Goal: Information Seeking & Learning: Learn about a topic

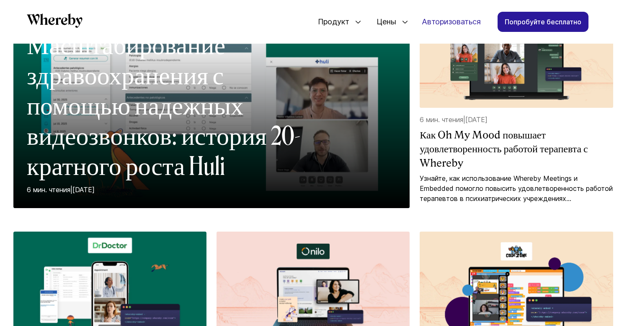
scroll to position [154, 0]
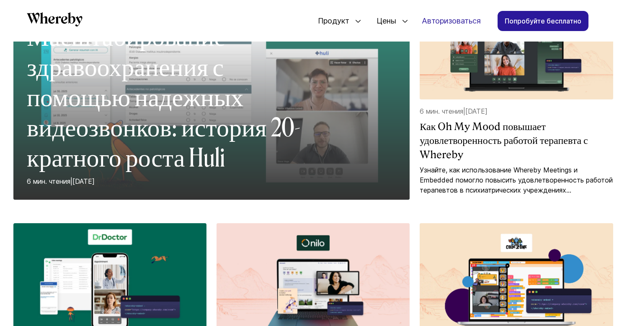
click at [203, 118] on font "Масштабирование здравоохранения с помощью надежных видеозвонков: история 20-кра…" at bounding box center [164, 97] width 274 height 151
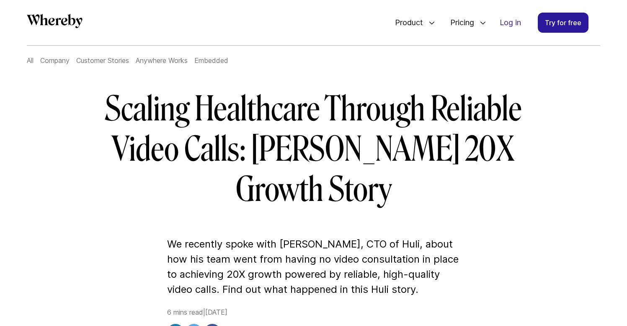
scroll to position [65, 0]
drag, startPoint x: 16, startPoint y: 135, endPoint x: 15, endPoint y: 25, distance: 109.8
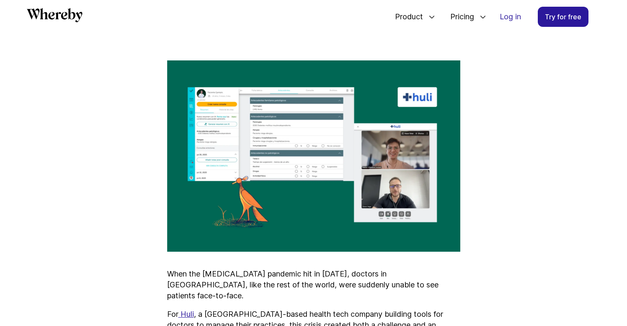
scroll to position [361, 0]
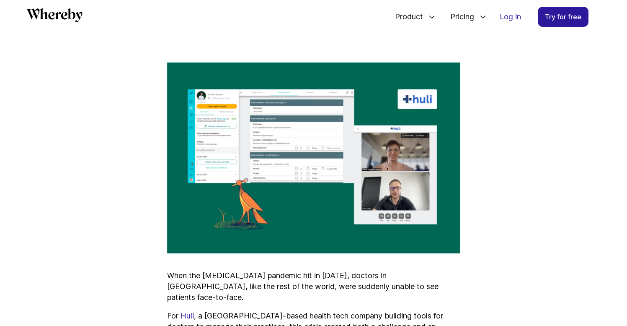
click at [227, 75] on img at bounding box center [313, 157] width 293 height 191
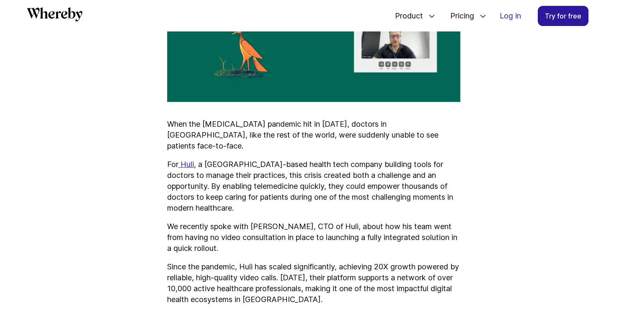
scroll to position [539, 0]
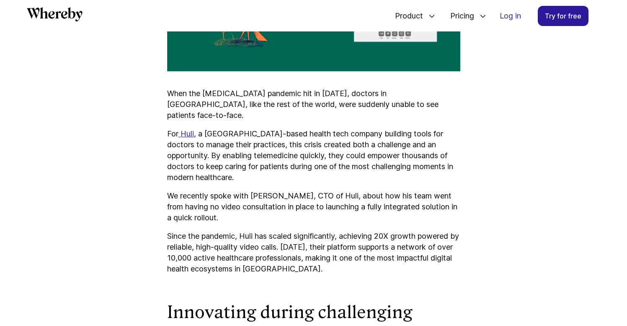
drag, startPoint x: 251, startPoint y: 157, endPoint x: 267, endPoint y: 158, distance: 16.8
click at [251, 190] on p "We recently spoke with Steve Vega, CTO of Huli, about how his team went from ha…" at bounding box center [313, 206] width 293 height 33
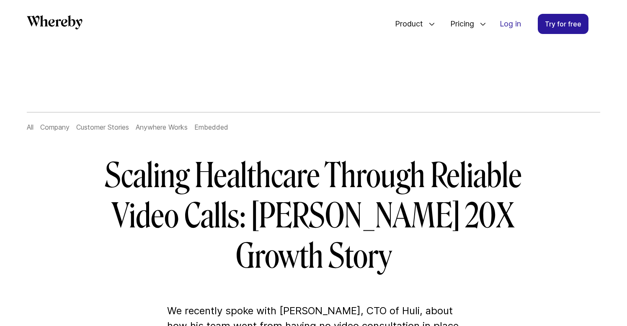
scroll to position [0, 0]
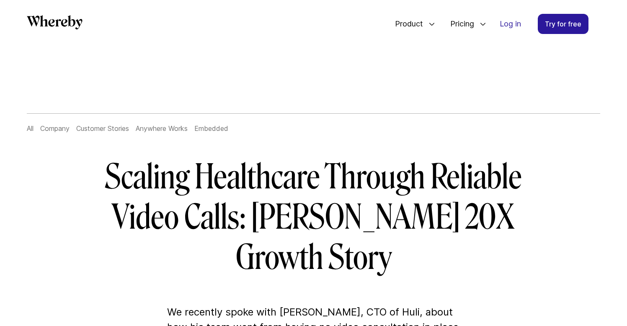
click at [98, 129] on link "Customer Stories" at bounding box center [102, 128] width 53 height 8
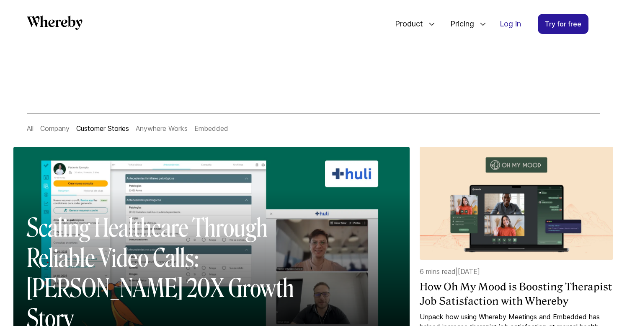
click at [32, 129] on link "All" at bounding box center [30, 128] width 7 height 8
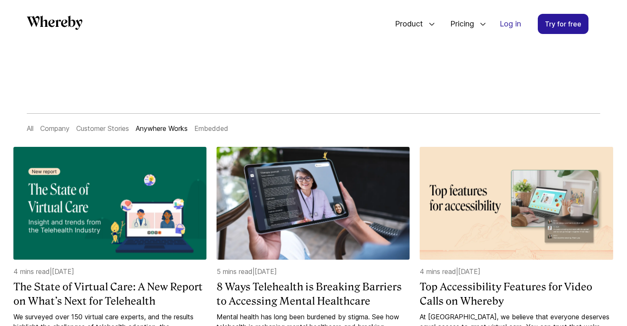
scroll to position [2, 0]
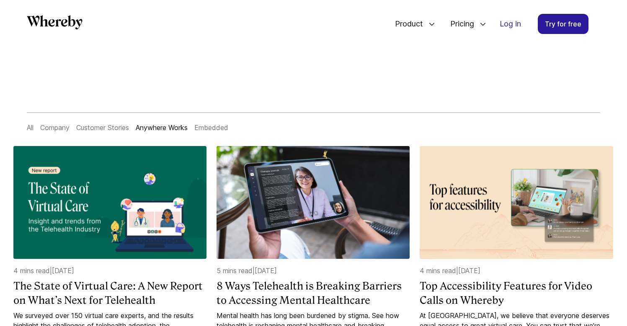
scroll to position [0, 0]
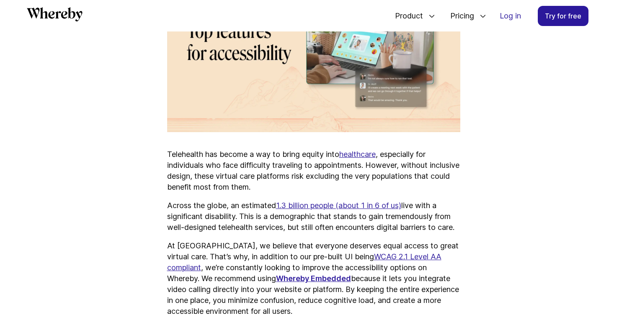
scroll to position [430, 0]
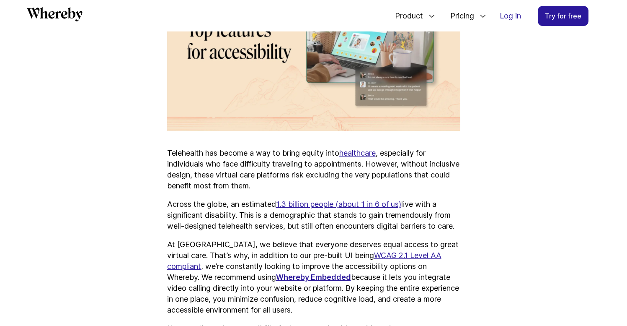
click at [180, 163] on p "Telehealth has become a way to bring equity into healthcare , especially for in…" at bounding box center [313, 170] width 293 height 44
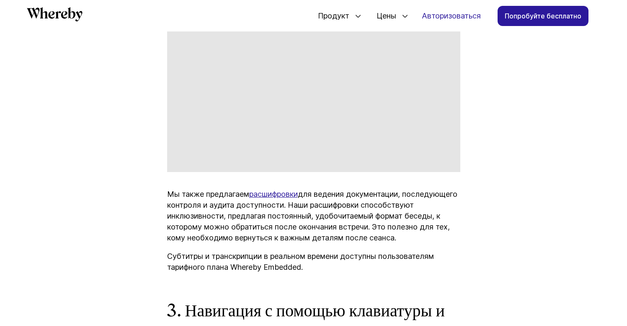
scroll to position [1210, 0]
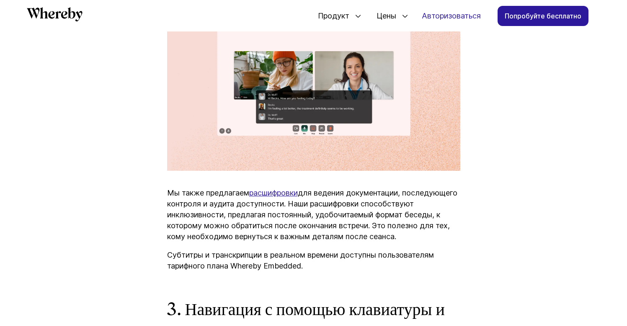
click at [298, 147] on img at bounding box center [313, 75] width 293 height 191
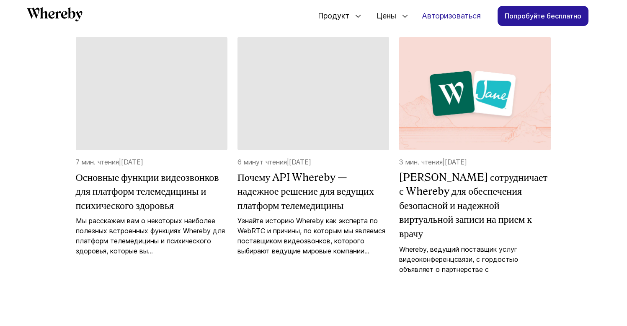
scroll to position [2576, 0]
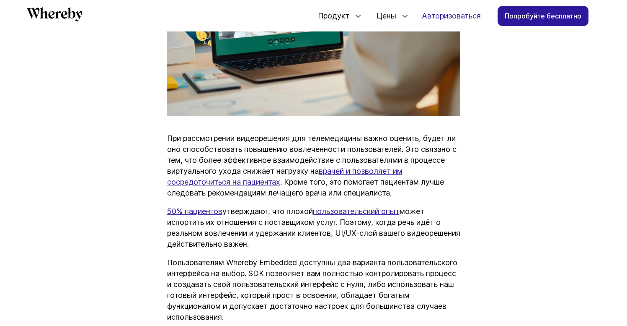
scroll to position [537, 0]
click at [273, 157] on font "При рассмотрении видеорешения для телемедицины важно оценить, будет ли оно спос…" at bounding box center [312, 153] width 290 height 41
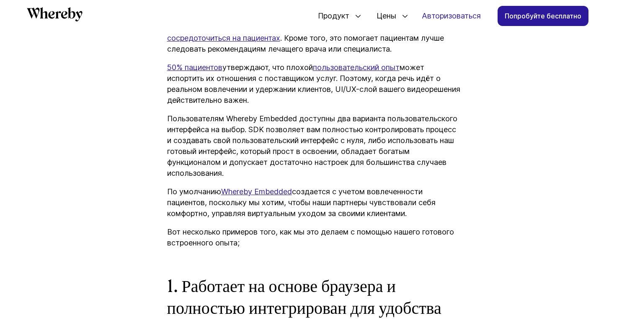
scroll to position [676, 0]
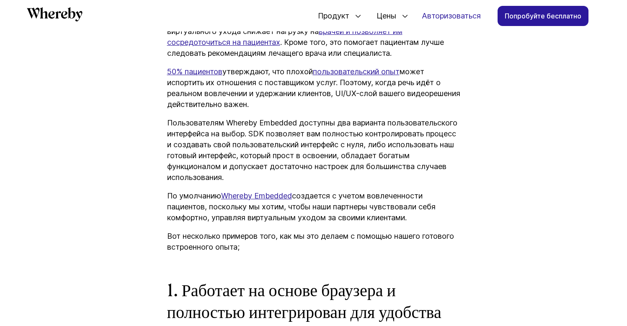
click at [320, 140] on font "Пользователям Whereby Embedded доступны два варианта пользовательского интерфей…" at bounding box center [312, 149] width 290 height 63
click at [345, 155] on font "Пользователям Whereby Embedded доступны два варианта пользовательского интерфей…" at bounding box center [312, 149] width 290 height 63
click at [399, 156] on font "Пользователям Whereby Embedded доступны два варианта пользовательского интерфей…" at bounding box center [312, 149] width 290 height 63
click at [392, 174] on p "Пользователям Whereby Embedded доступны два варианта пользовательского интерфей…" at bounding box center [313, 149] width 293 height 65
click at [329, 172] on p "Пользователям Whereby Embedded доступны два варианта пользовательского интерфей…" at bounding box center [313, 149] width 293 height 65
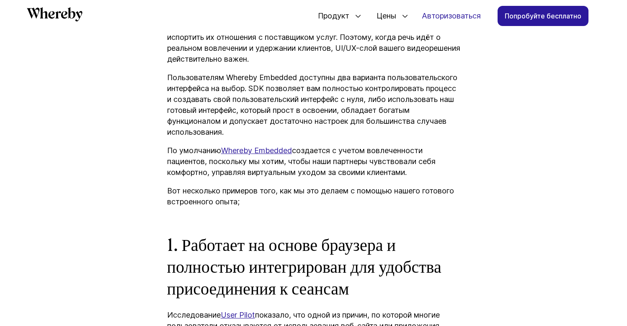
scroll to position [728, 0]
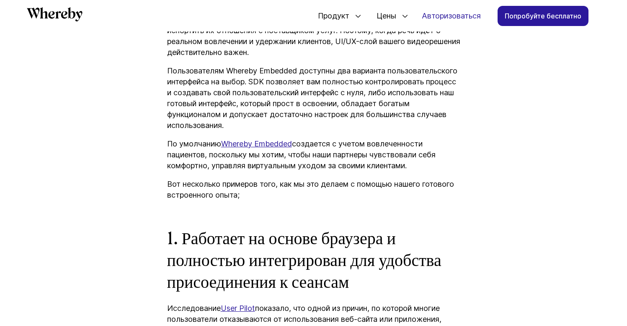
click at [360, 159] on font "создается с учетом вовлеченности пациентов, поскольку мы хотим, чтобы наши парт…" at bounding box center [301, 154] width 269 height 31
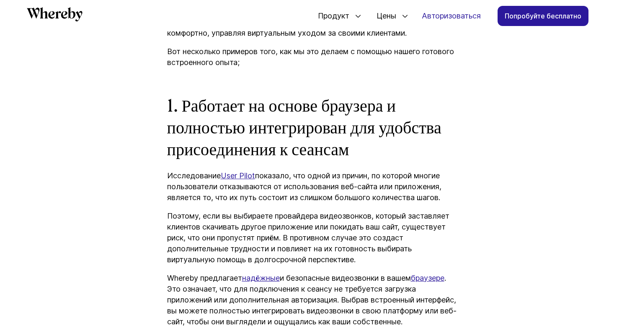
scroll to position [858, 0]
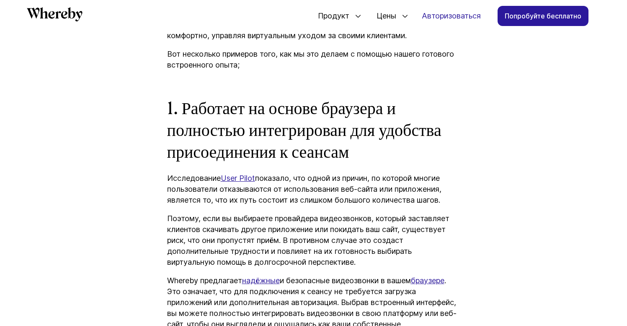
click at [323, 187] on font "показало, что одной из причин, по которой многие пользователи отказываются от и…" at bounding box center [304, 188] width 274 height 31
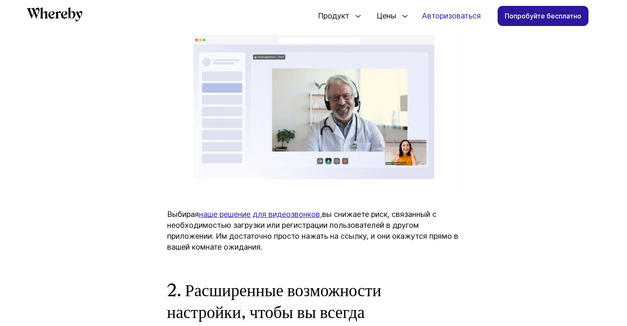
scroll to position [1189, 0]
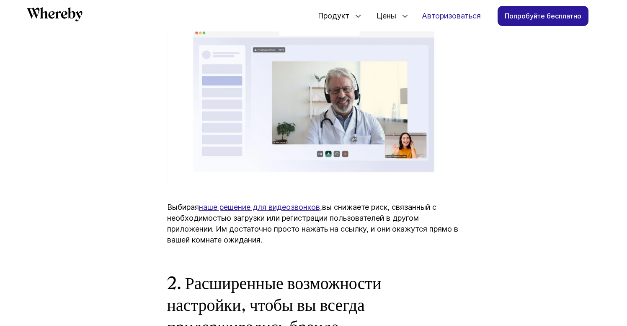
click at [360, 245] on p "Выбирая наше решение для видеозвонков, вы снижаете риск, связанный с необходимо…" at bounding box center [313, 224] width 293 height 44
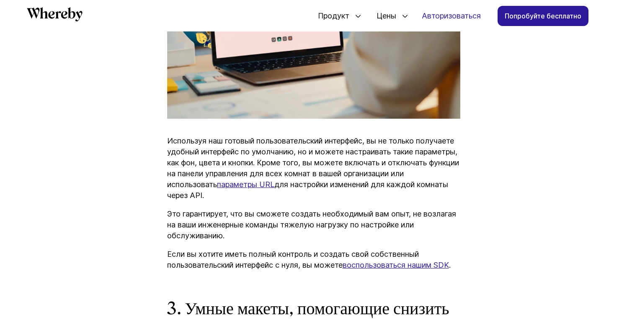
scroll to position [1695, 0]
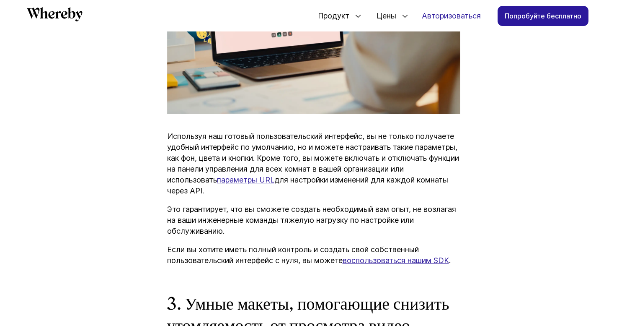
click at [455, 167] on p "Используя наш готовый пользовательский интерфейс, вы не только получаете удобны…" at bounding box center [313, 163] width 293 height 65
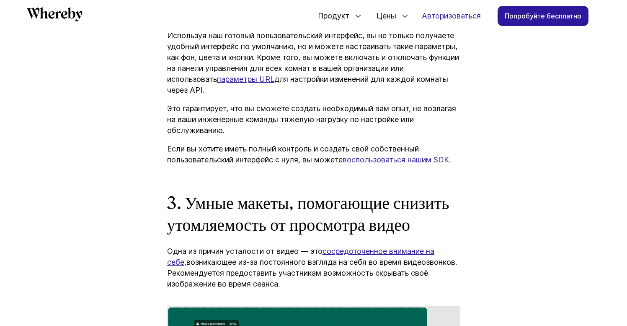
scroll to position [1799, 0]
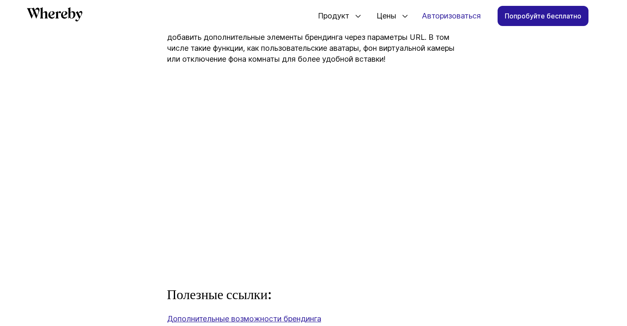
scroll to position [494, 0]
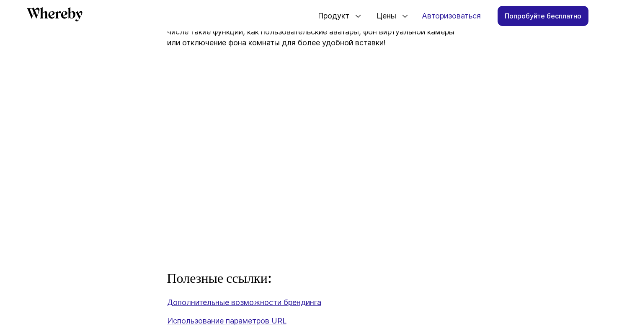
click at [130, 276] on article "Как настроить брендинг вашей комнаты с помощью параметров URL Мы покажем вам, к…" at bounding box center [313, 48] width 503 height 802
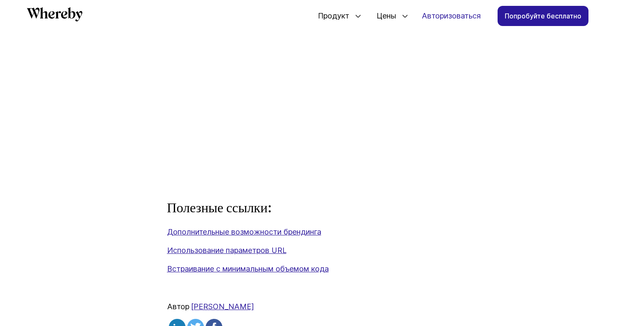
scroll to position [566, 0]
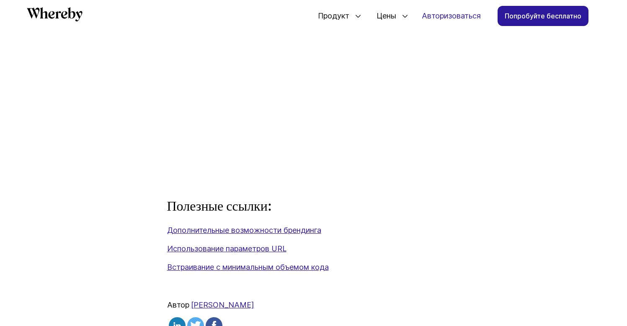
click at [217, 229] on font "Дополнительные возможности брендинга" at bounding box center [244, 229] width 154 height 9
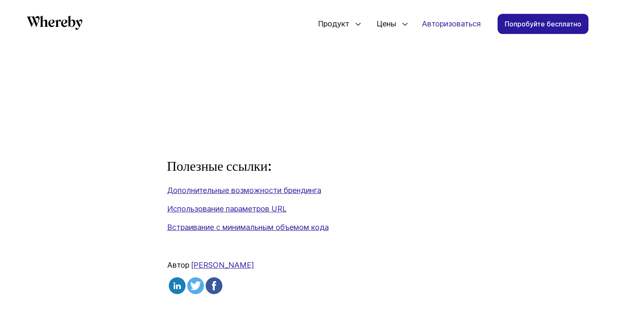
scroll to position [556, 0]
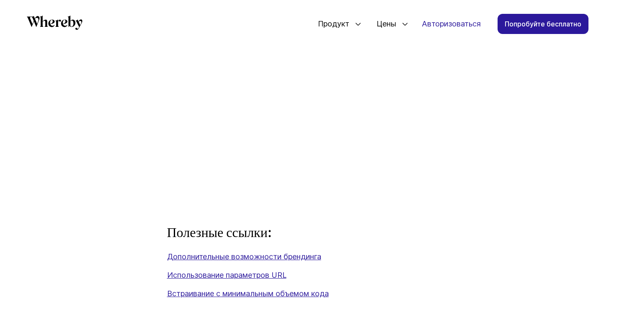
click at [217, 277] on font "Использование параметров URL" at bounding box center [226, 274] width 119 height 9
click at [235, 258] on font "Дополнительные возможности брендинга" at bounding box center [244, 256] width 154 height 9
